Goal: Feedback & Contribution: Submit feedback/report problem

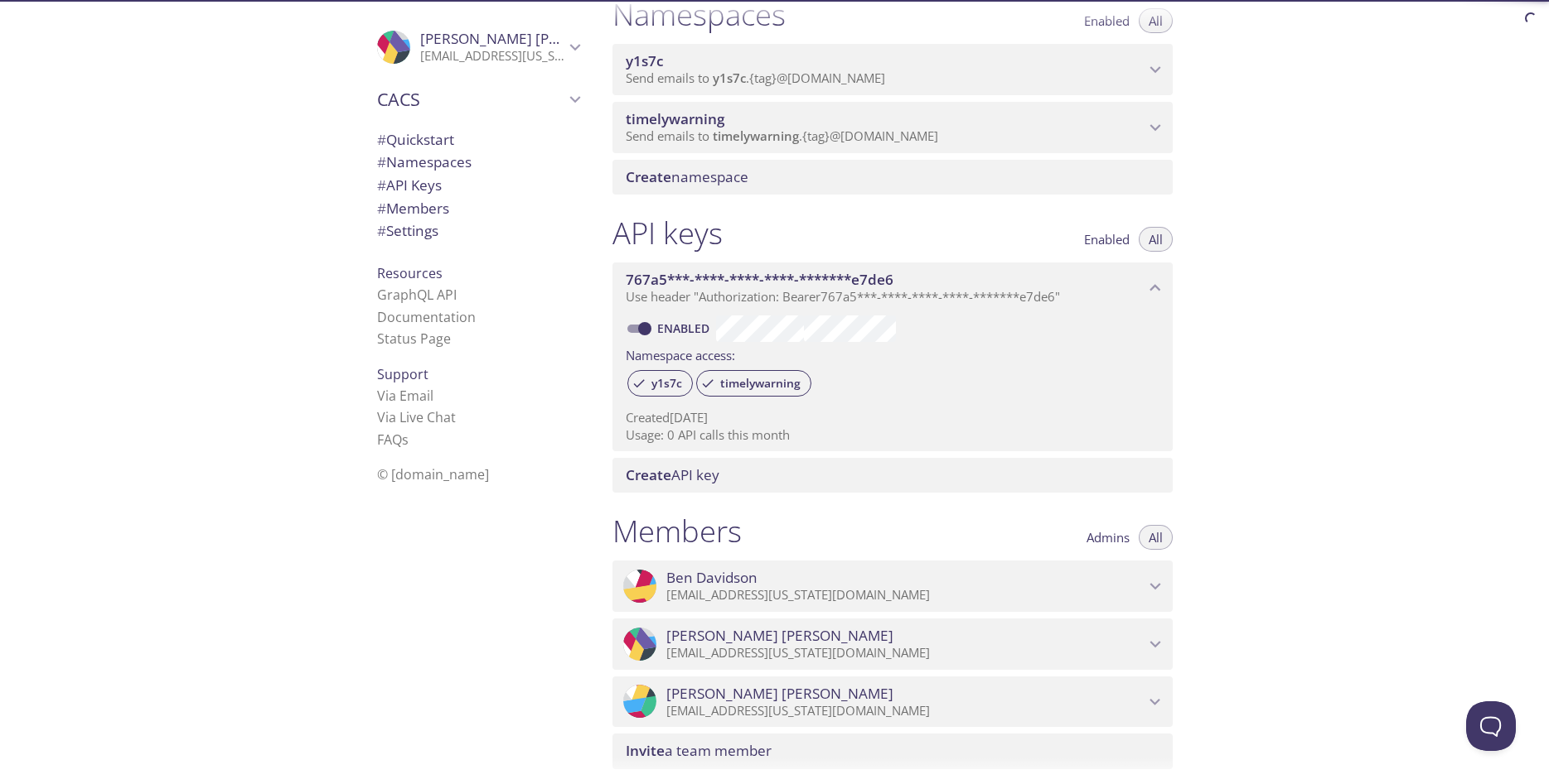
scroll to position [511, 0]
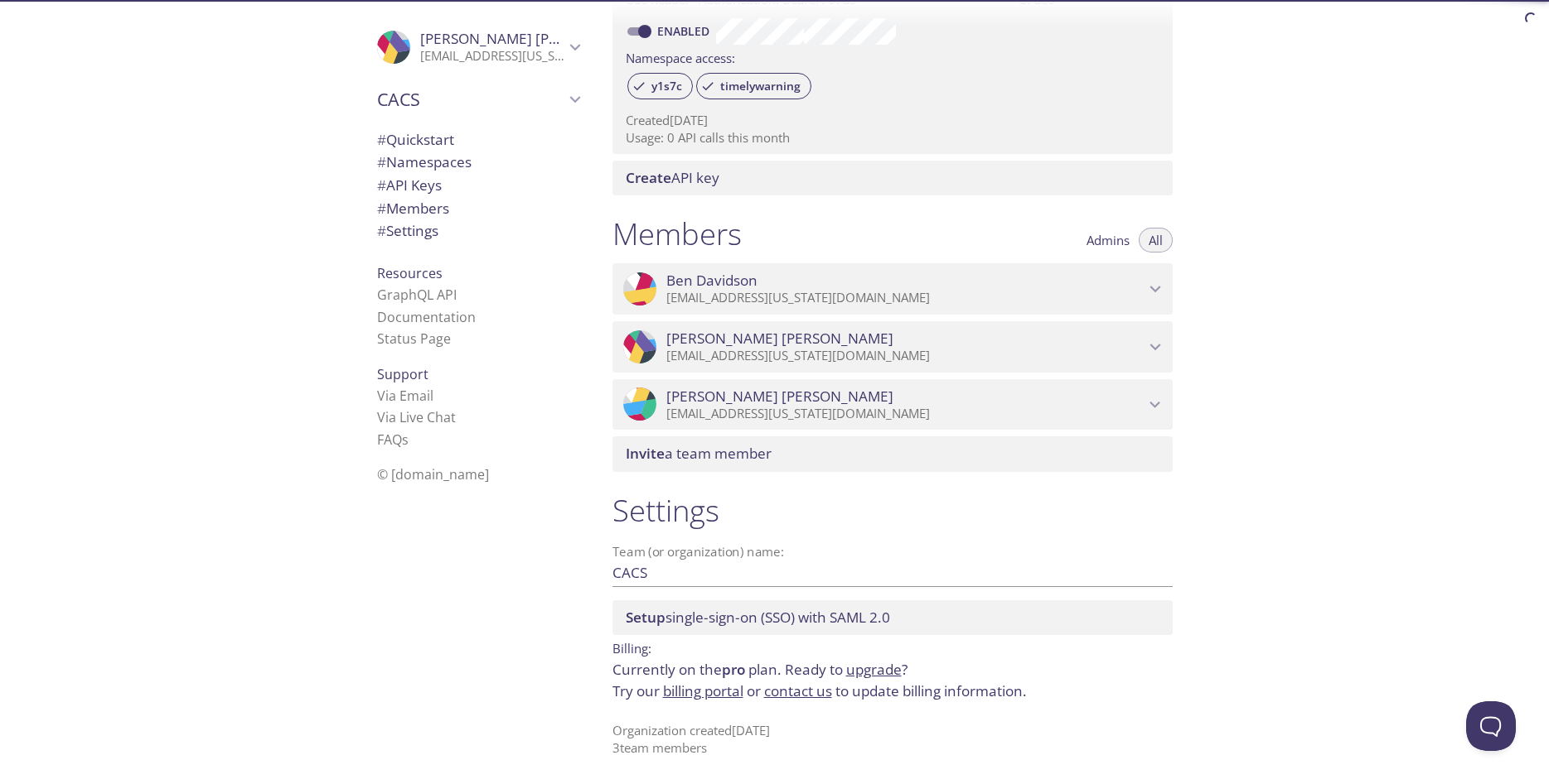
click at [687, 692] on link "billing portal" at bounding box center [703, 691] width 81 height 19
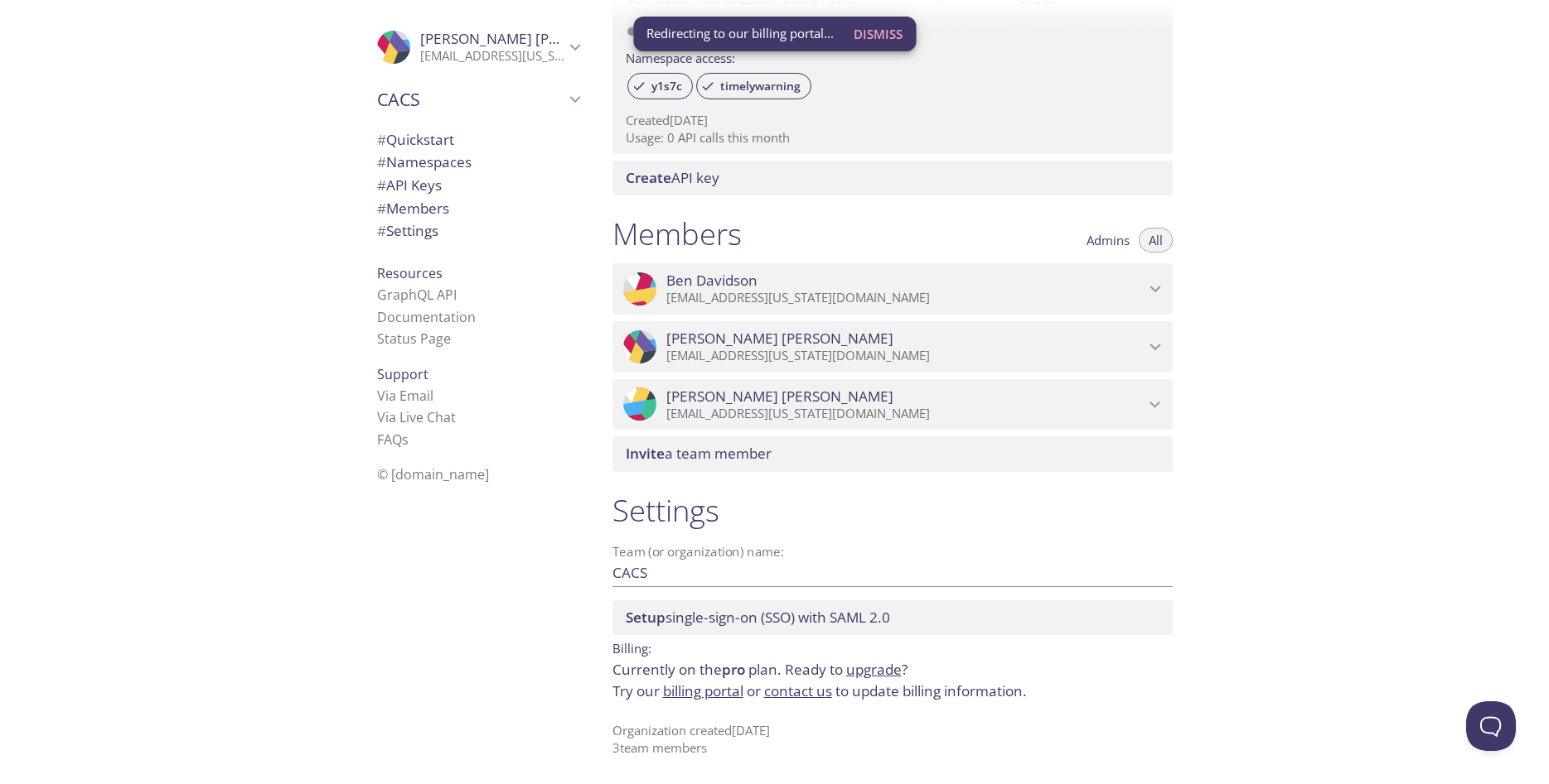
click at [793, 698] on link "contact us" at bounding box center [798, 691] width 68 height 19
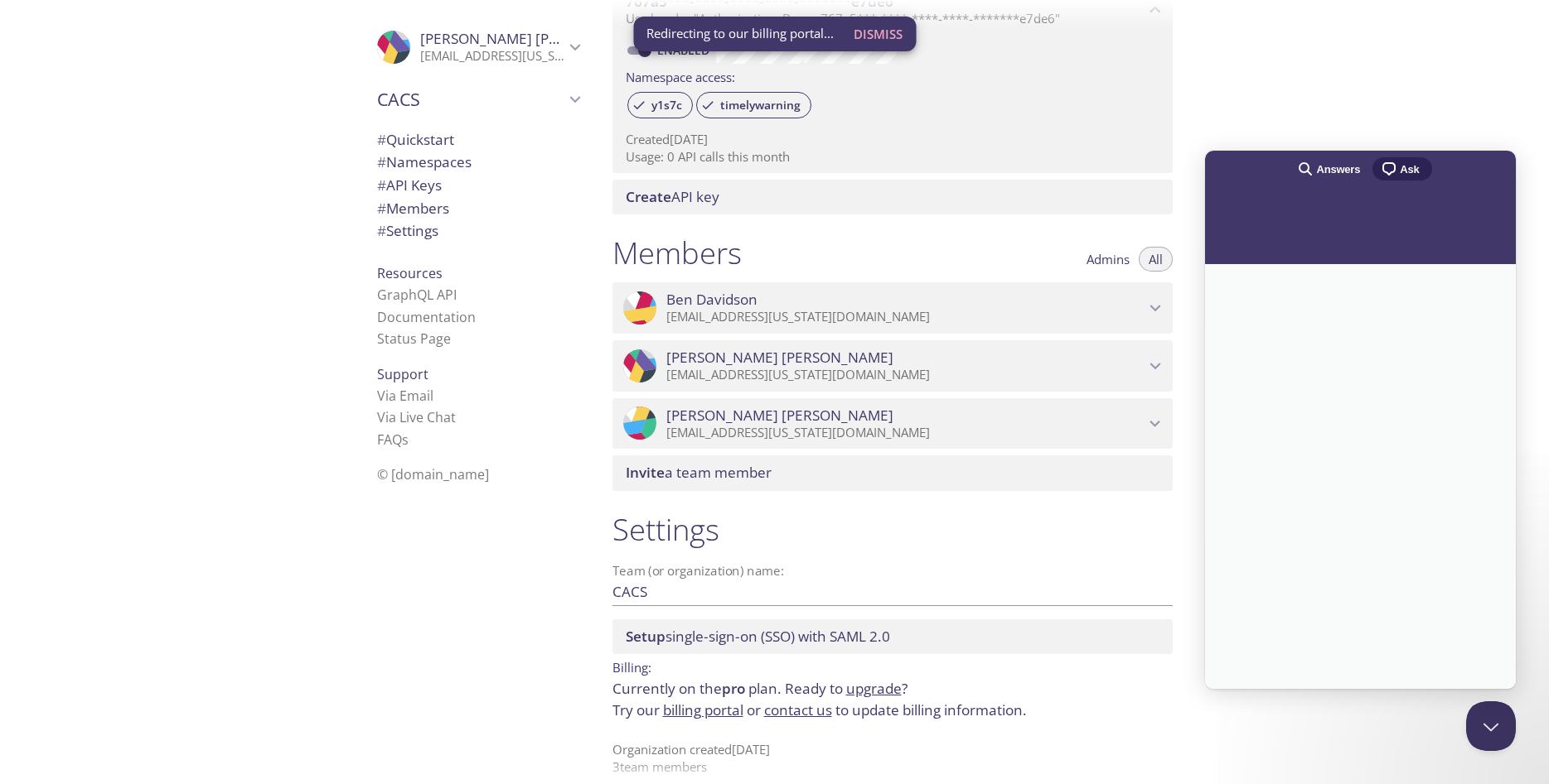
scroll to position [486, 0]
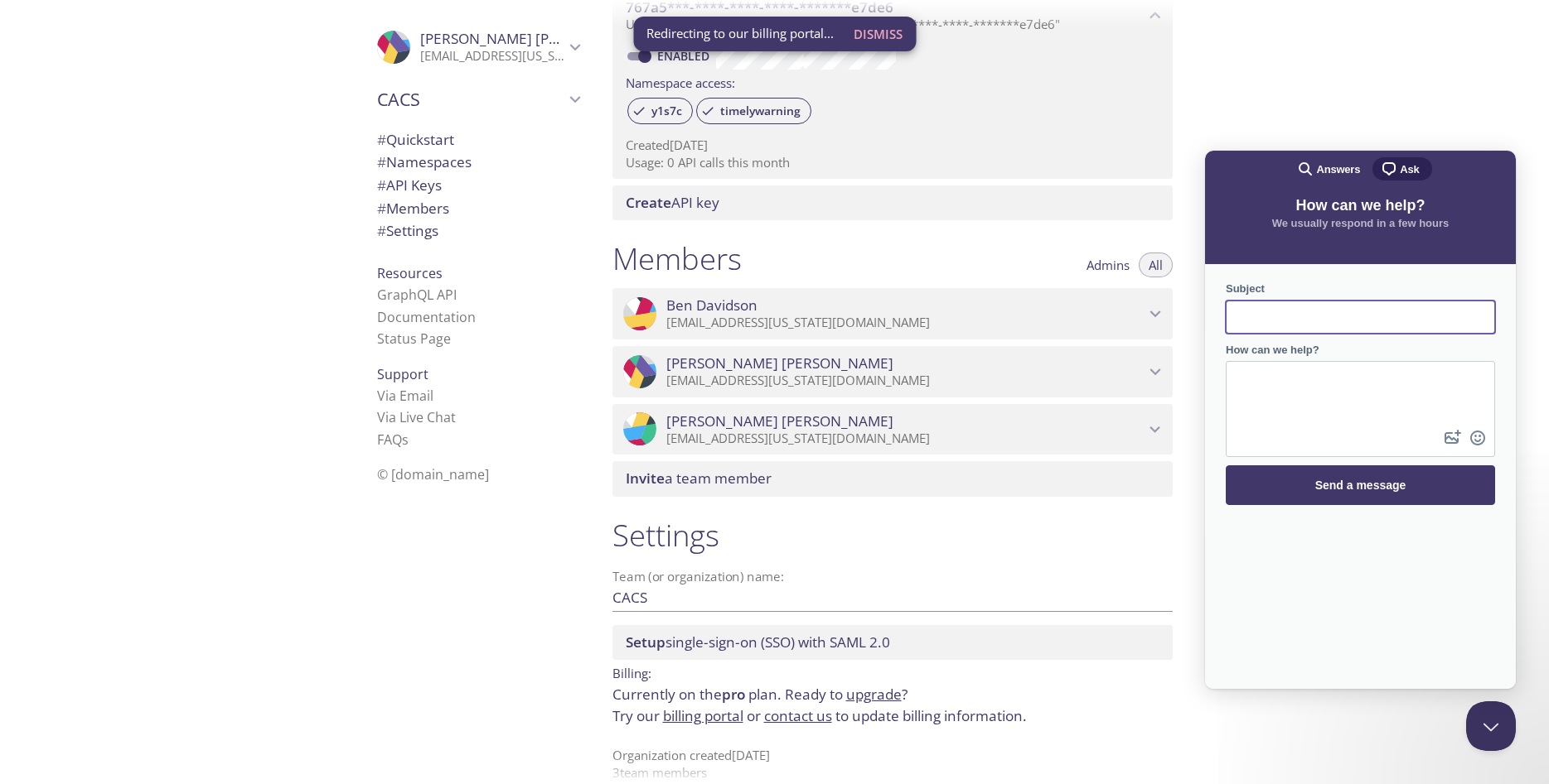
click at [1291, 311] on input "Subject" at bounding box center [1360, 318] width 243 height 30
type input "cancelled my subscription and still getting payment unsuccessful emails"
click at [1225, 356] on span "How can we help?" at bounding box center [1272, 349] width 94 height 12
click at [1227, 362] on textarea "How can we help?" at bounding box center [1360, 394] width 266 height 64
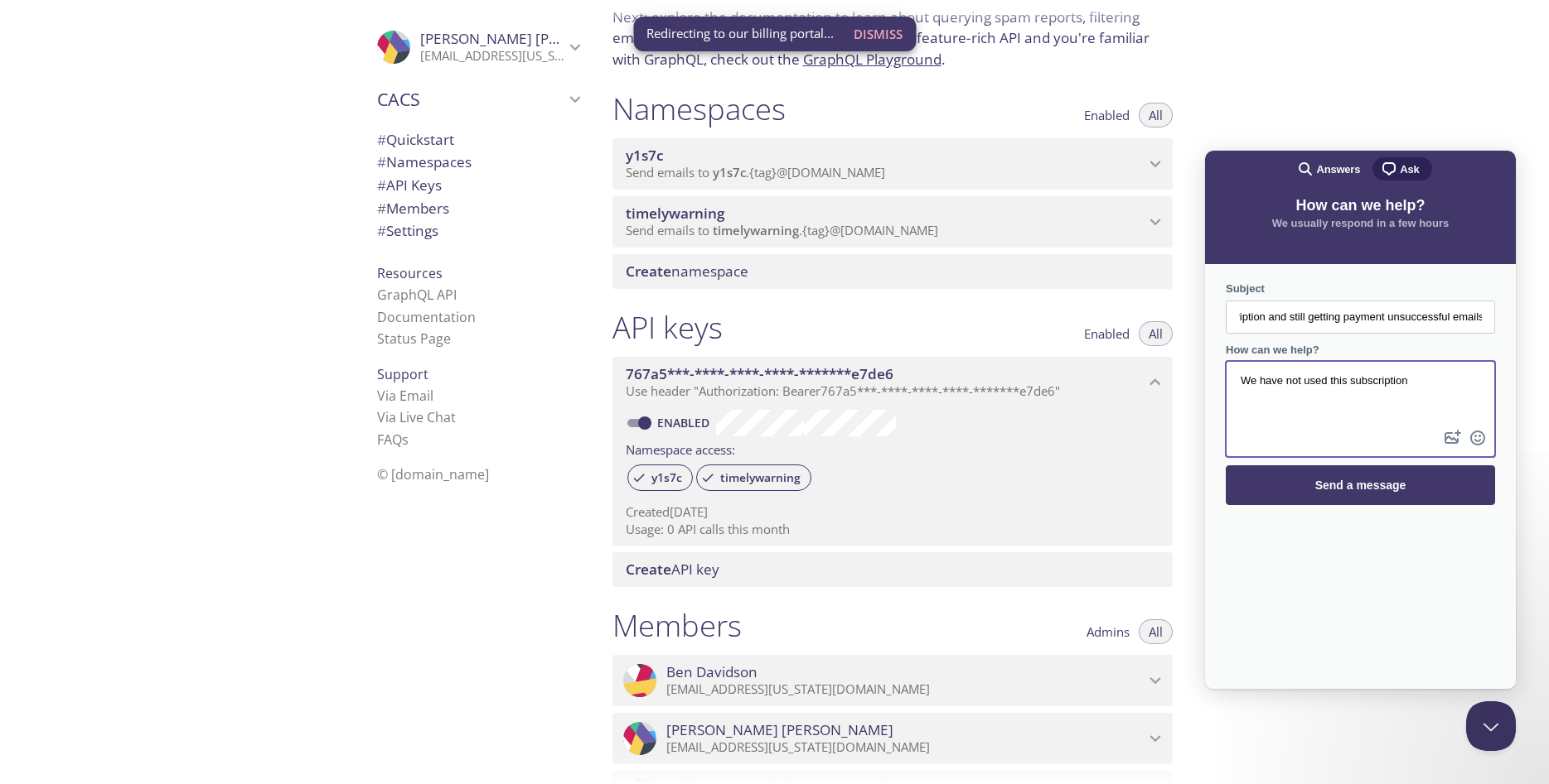
scroll to position [113, 0]
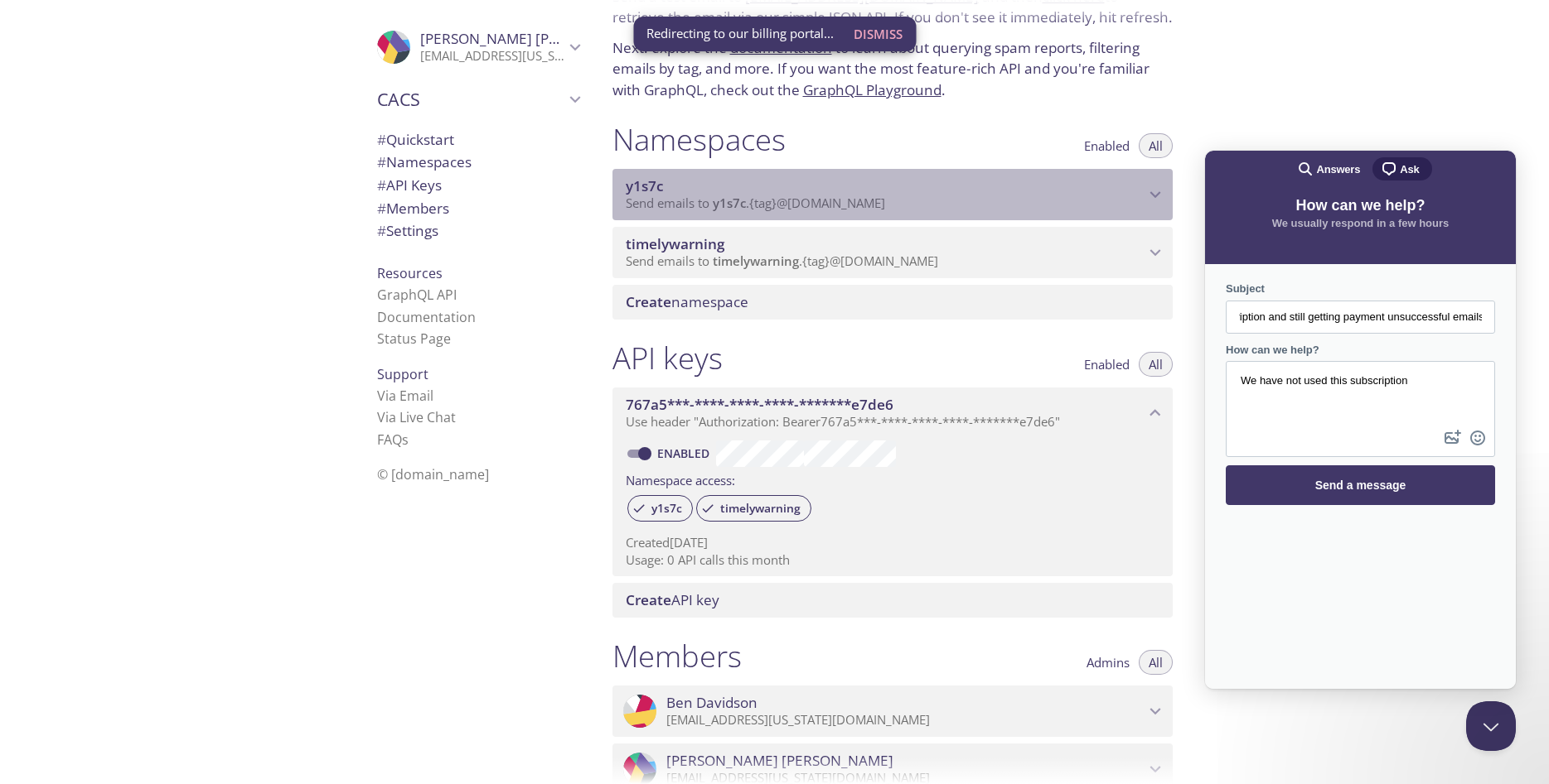
click at [909, 175] on div "y1s7c Send emails to y1s7c . {tag} @[DOMAIN_NAME]" at bounding box center [892, 195] width 560 height 52
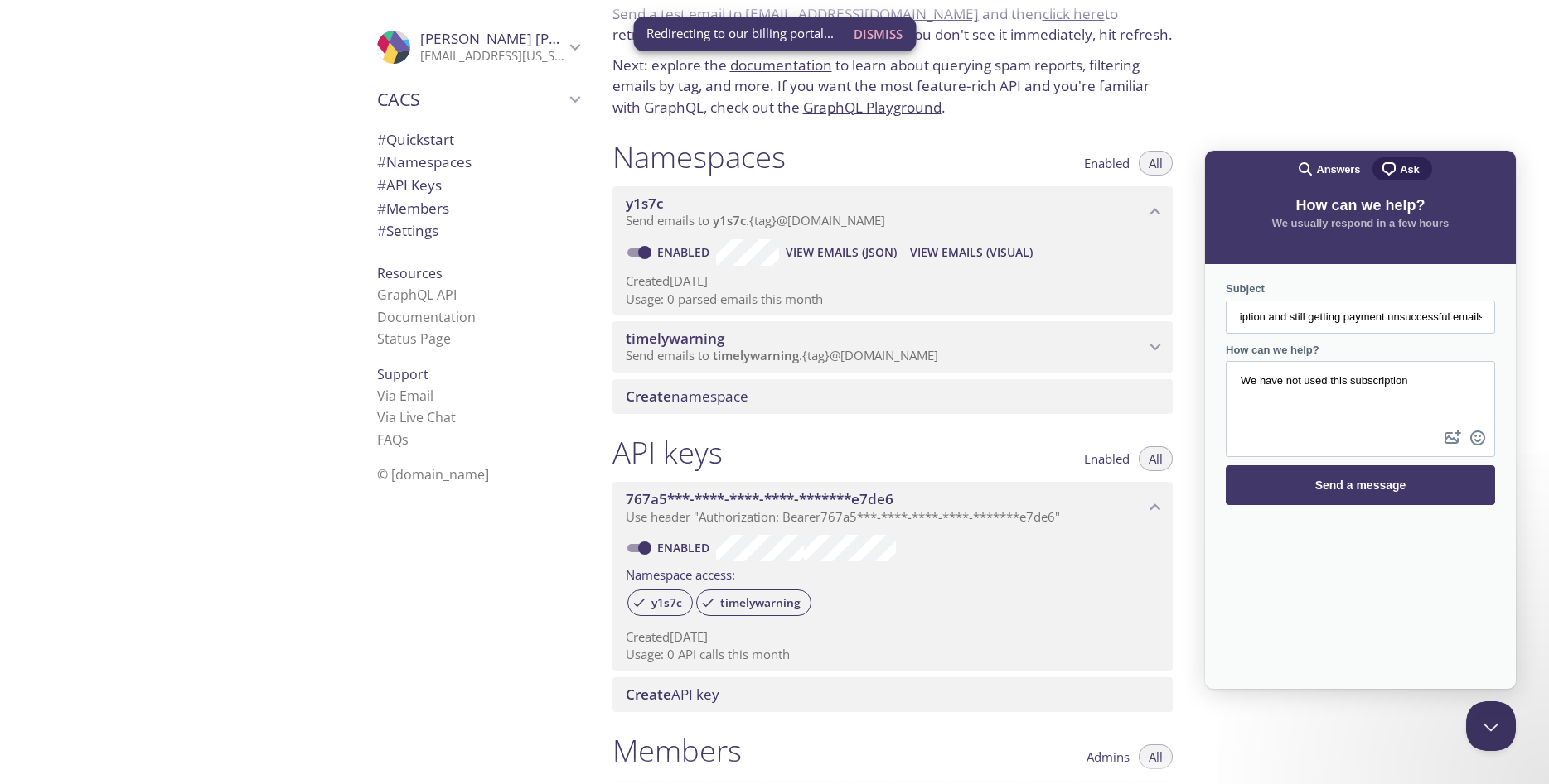
scroll to position [64, 0]
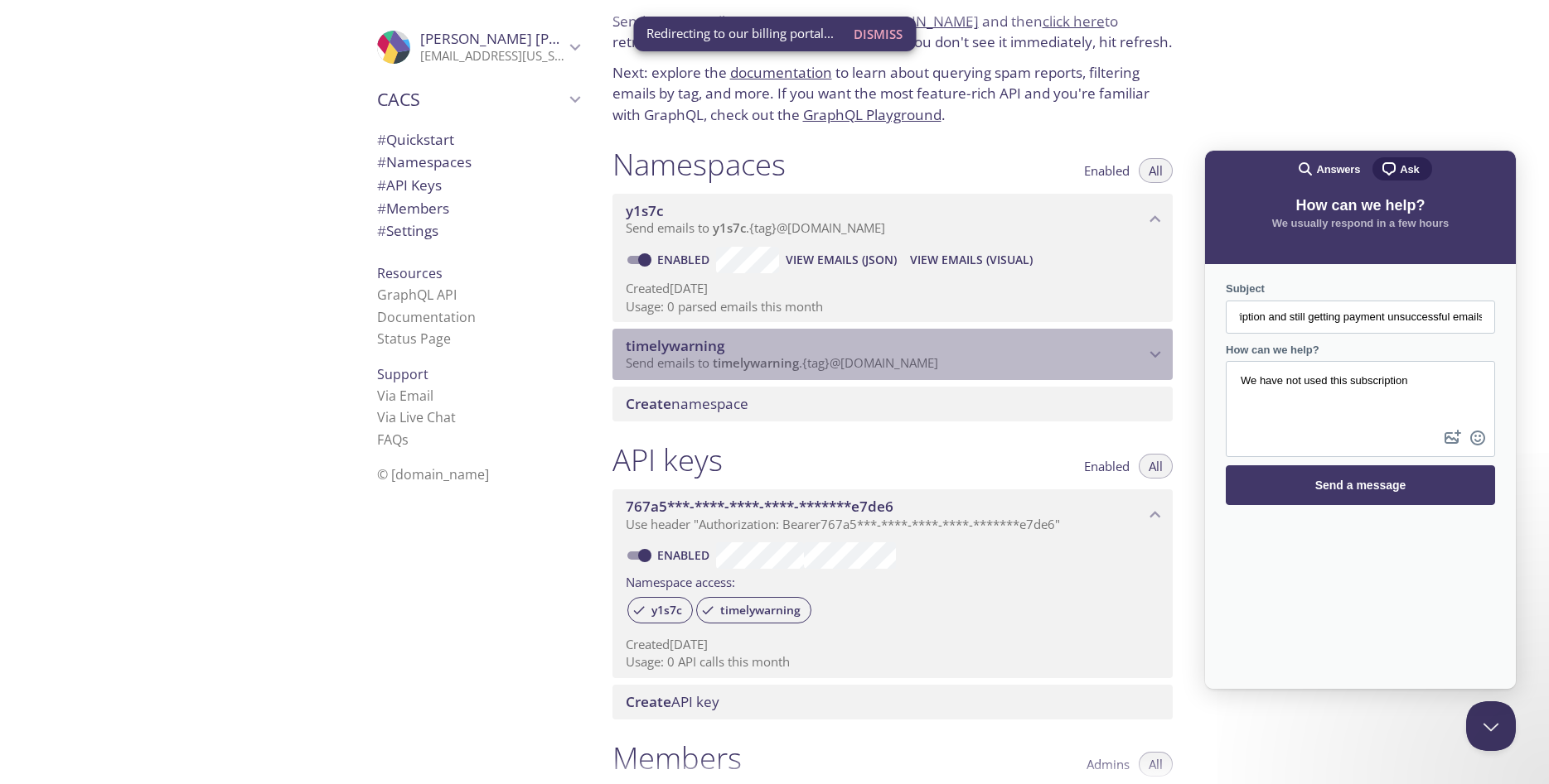
click at [934, 354] on span "timelywarning" at bounding box center [885, 346] width 519 height 18
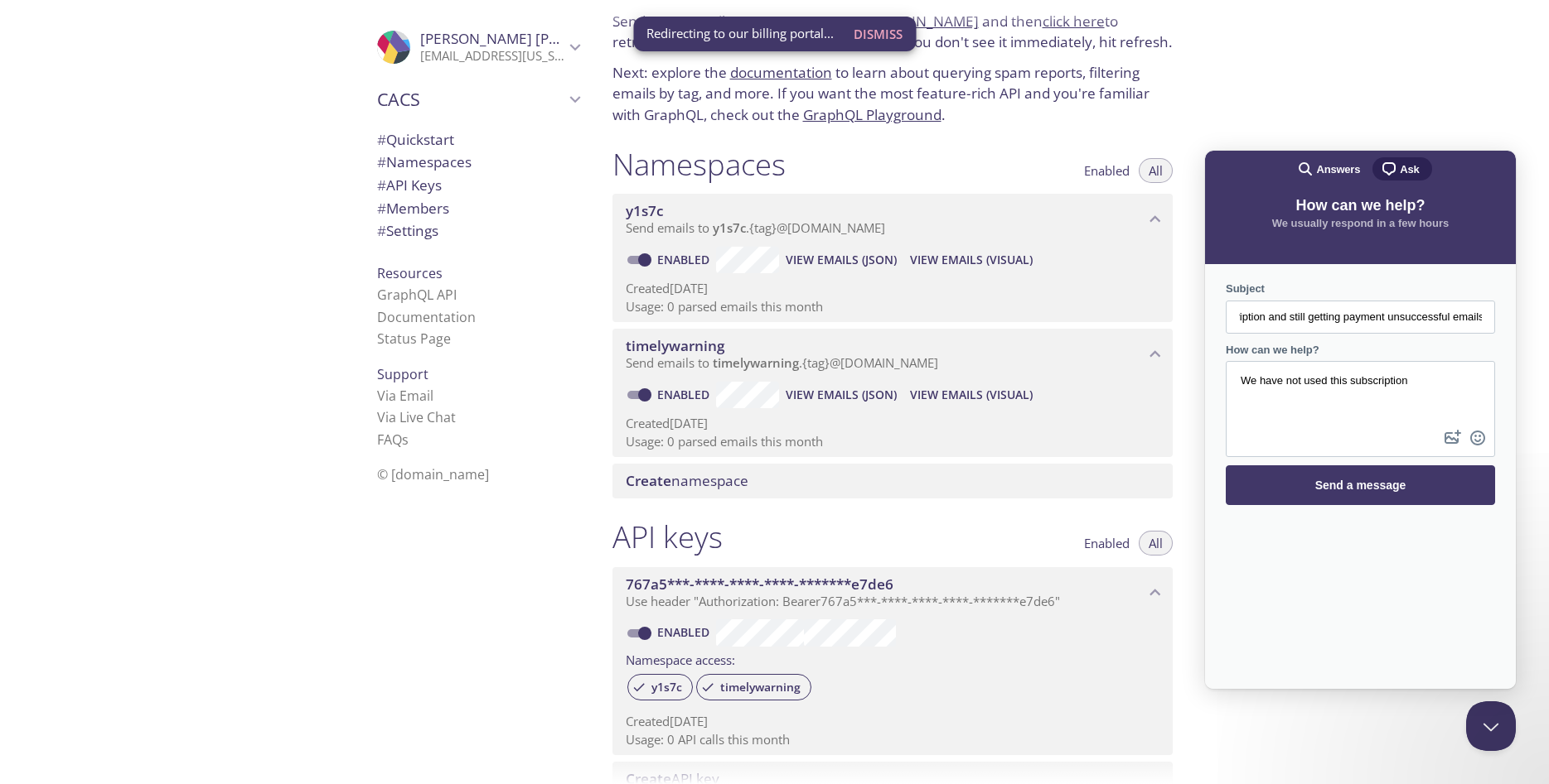
click at [1428, 390] on textarea "We have not used this subscription" at bounding box center [1360, 394] width 266 height 64
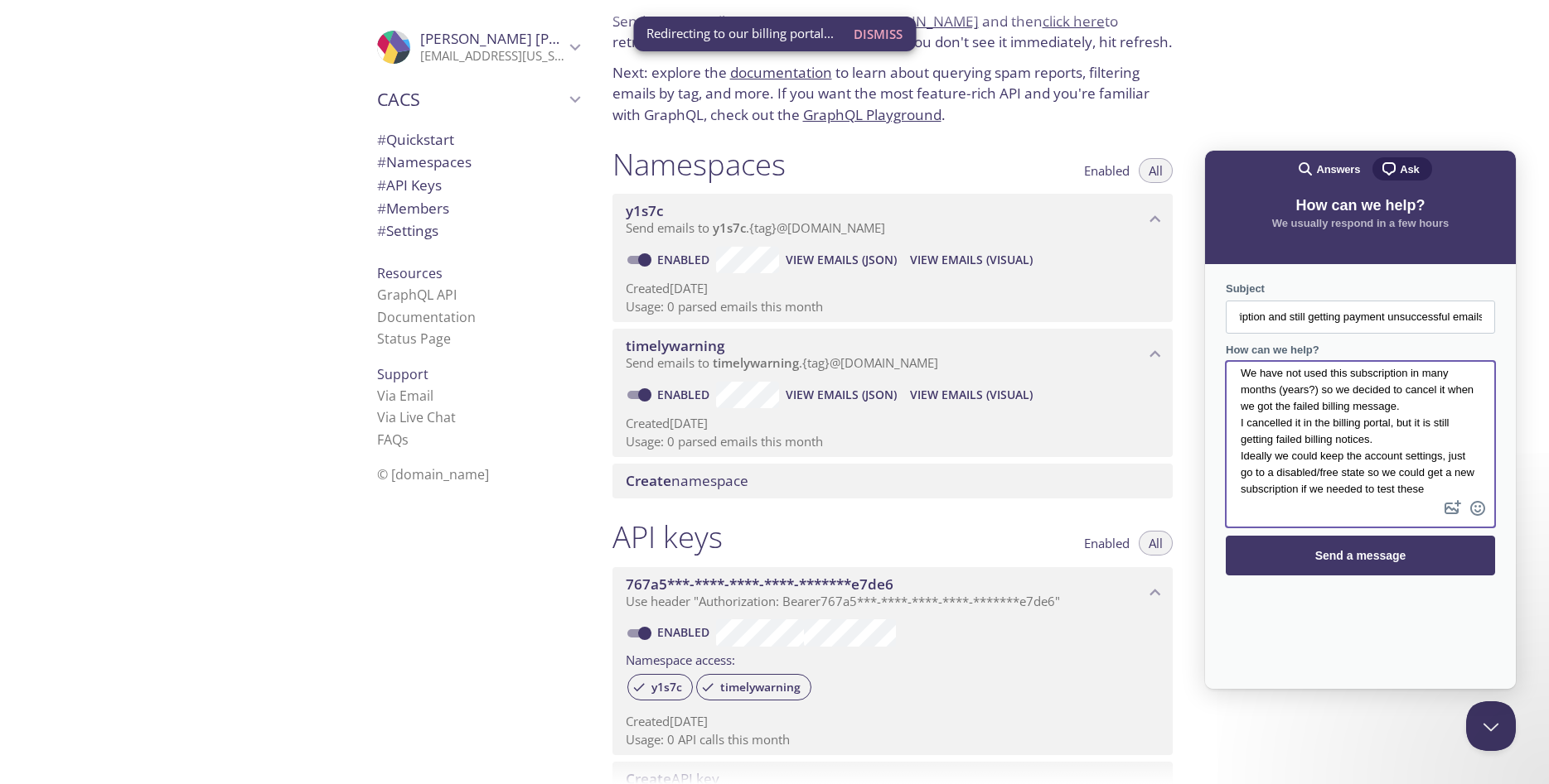
scroll to position [10, 0]
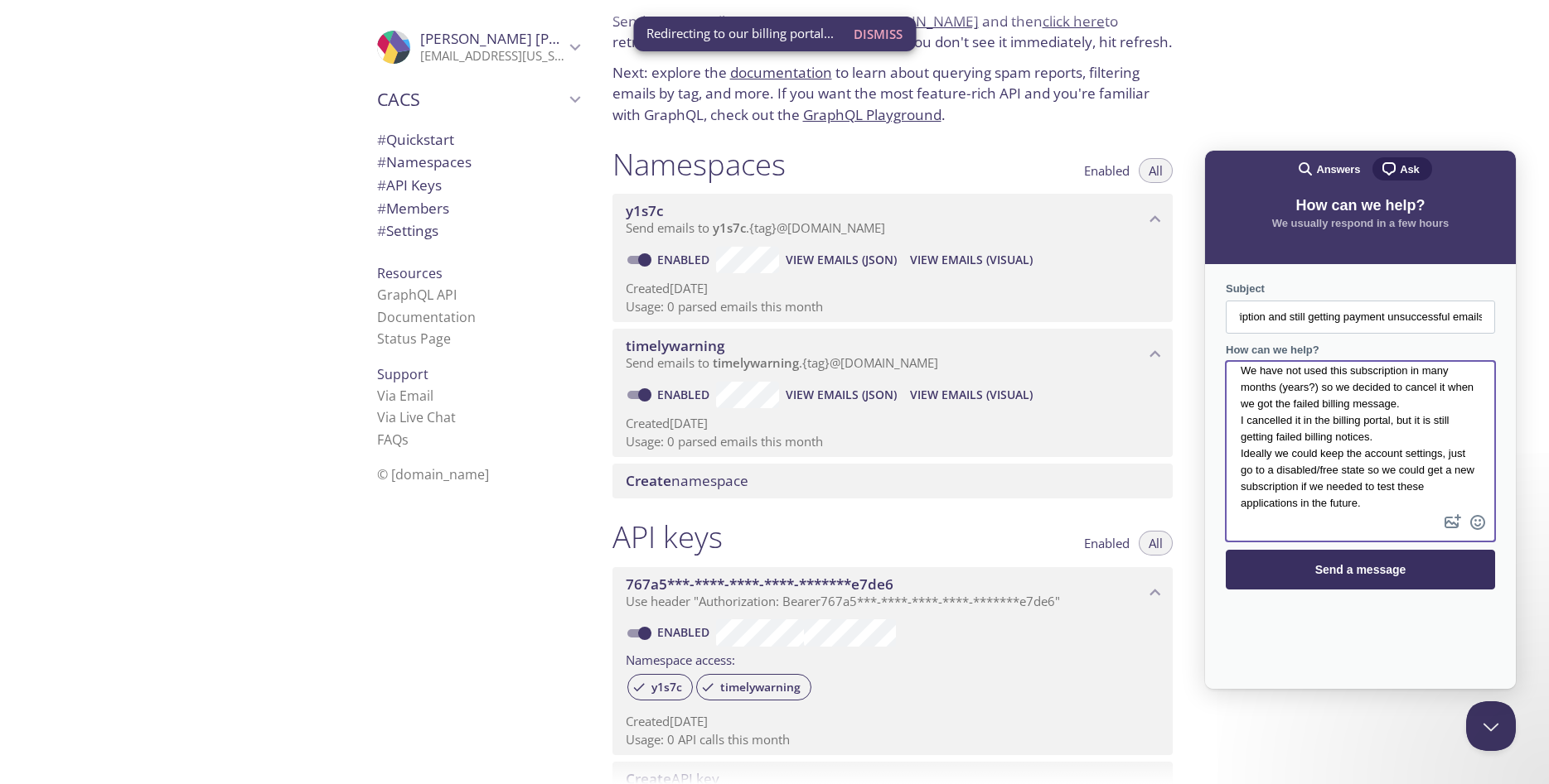
type textarea "We have not used this subscription in many months (years?) so we decided to can…"
click at [1304, 565] on span "Send a message" at bounding box center [1360, 570] width 233 height 38
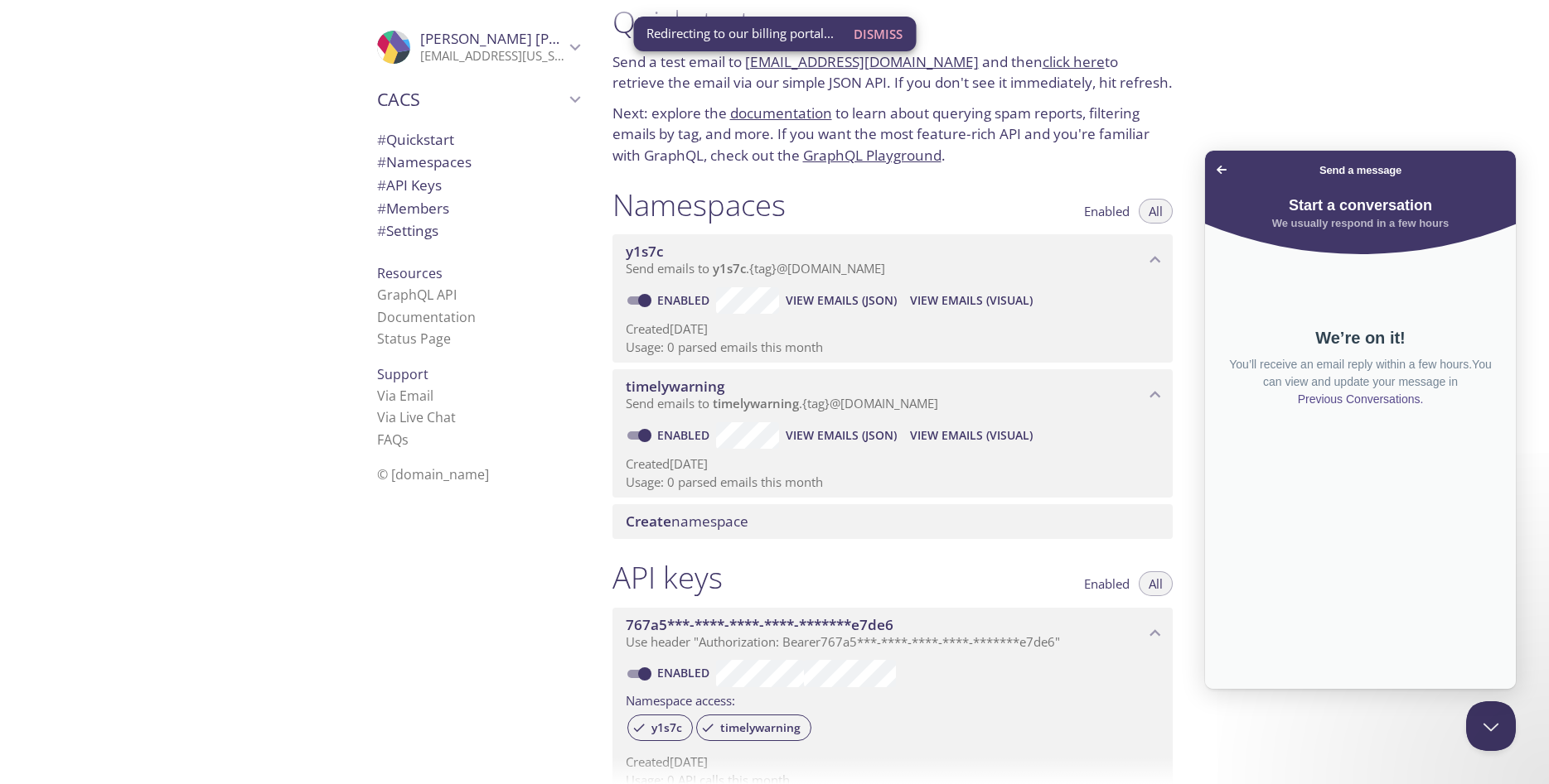
scroll to position [14, 0]
